Goal: Find specific page/section: Find specific page/section

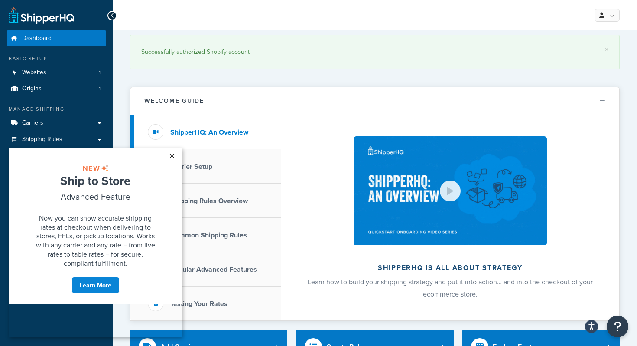
click at [173, 158] on link "×" at bounding box center [171, 156] width 15 height 16
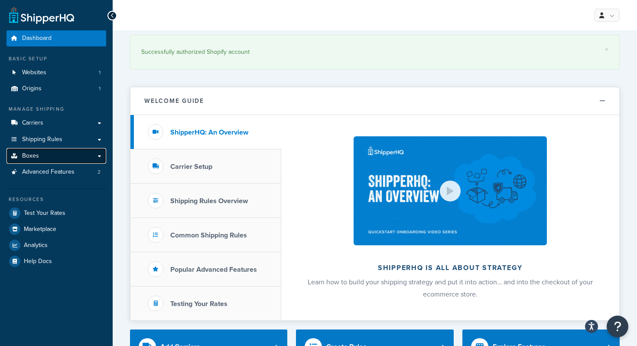
click at [84, 158] on link "Boxes" at bounding box center [57, 156] width 100 height 16
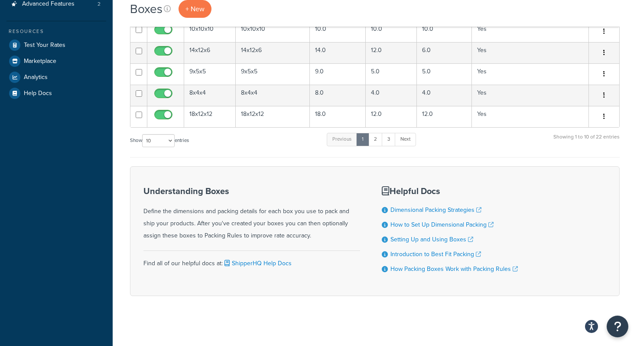
scroll to position [204, 0]
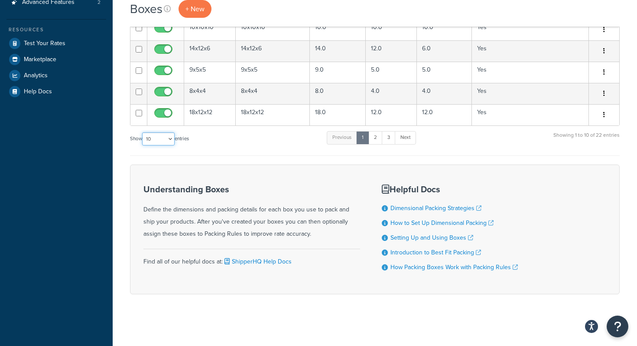
click at [170, 137] on select "10 15 25 50 100 1000" at bounding box center [158, 138] width 33 height 13
click at [143, 132] on select "10 15 25 50 100 1000" at bounding box center [158, 138] width 33 height 13
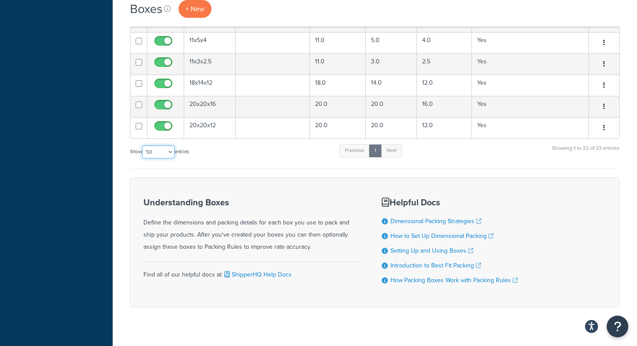
scroll to position [481, 0]
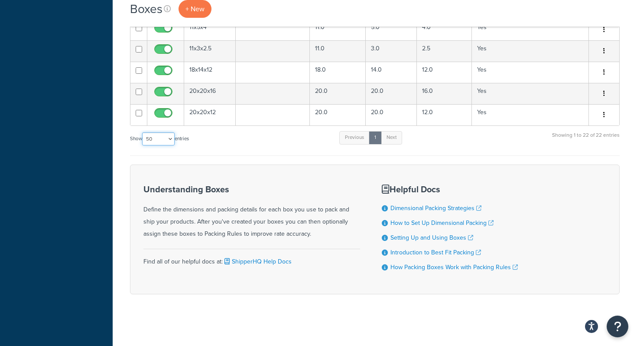
click at [171, 137] on select "10 15 25 50 100 1000" at bounding box center [158, 138] width 33 height 13
select select "100"
click at [143, 132] on select "10 15 25 50 100 1000" at bounding box center [158, 138] width 33 height 13
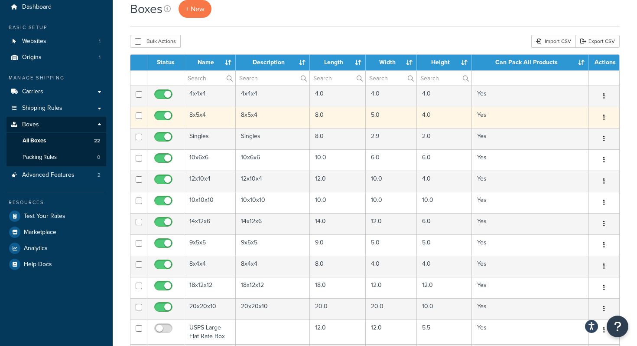
scroll to position [0, 0]
